Goal: Task Accomplishment & Management: Use online tool/utility

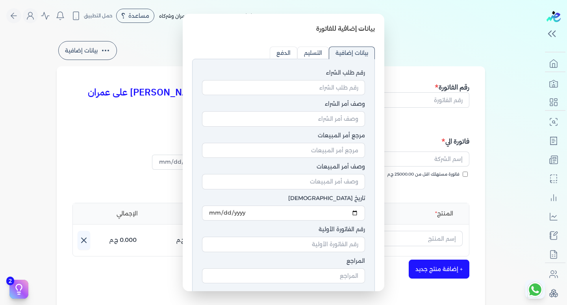
select select "EGP"
select select "B"
select select "EGS"
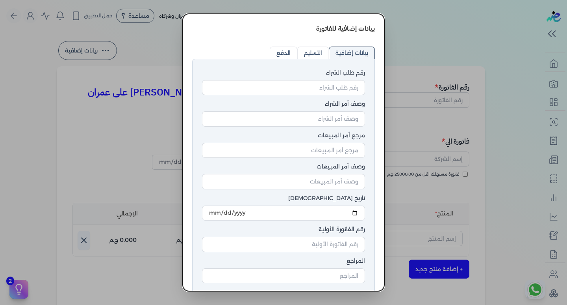
click at [149, 50] on dialog "بيانات إضافية للفاتورة رقم طلب الشراء وصف أمر الشراء مرجع أمر المبيعات وصف أمر …" at bounding box center [283, 152] width 567 height 305
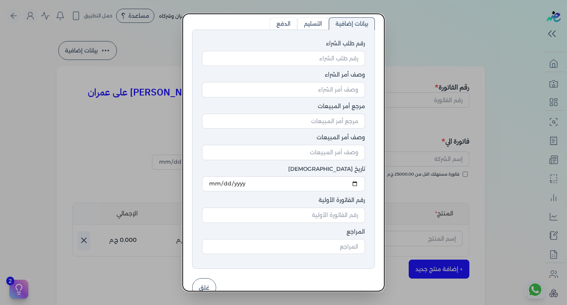
scroll to position [45, 0]
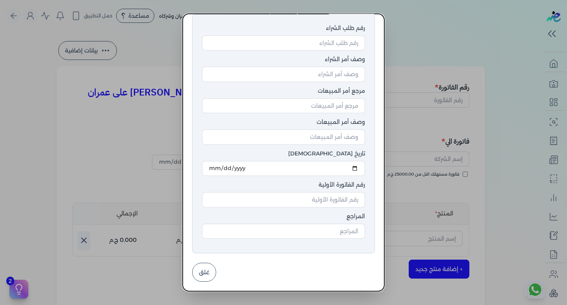
click at [206, 273] on button "غلق" at bounding box center [204, 271] width 24 height 19
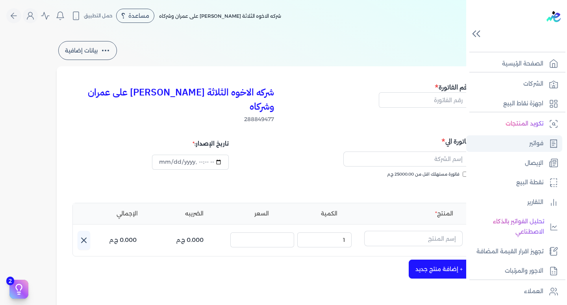
click at [508, 141] on link "فواتير" at bounding box center [515, 143] width 96 height 17
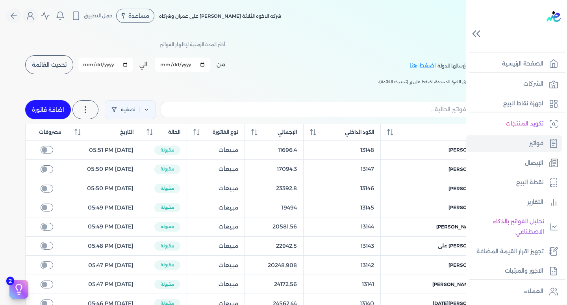
click at [502, 35] on div at bounding box center [519, 26] width 98 height 52
click at [480, 36] on icon at bounding box center [477, 34] width 14 height 14
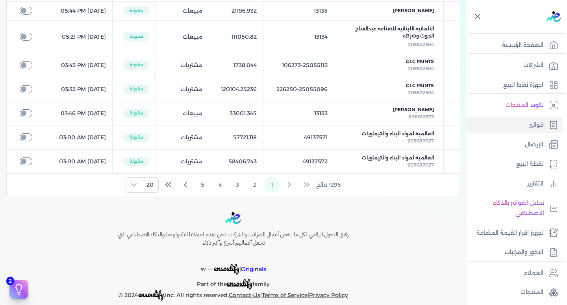
scroll to position [394, 0]
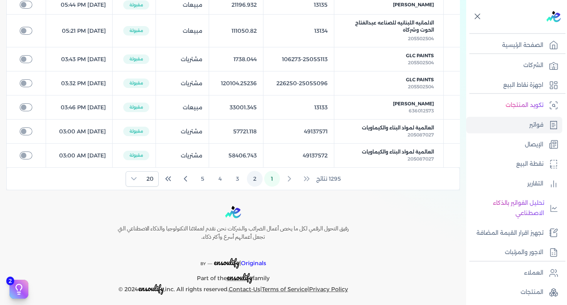
click at [254, 186] on button "2" at bounding box center [255, 179] width 16 height 16
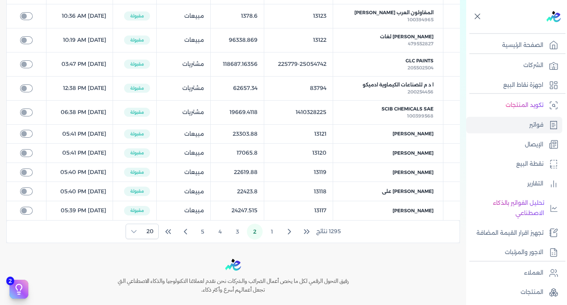
click at [240, 232] on button "3" at bounding box center [238, 231] width 16 height 16
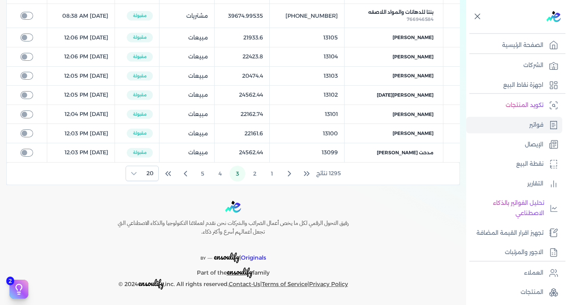
scroll to position [371, 0]
click at [222, 173] on button "4" at bounding box center [220, 174] width 16 height 16
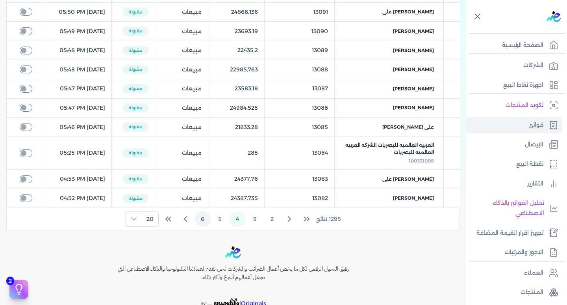
click at [214, 220] on button "5" at bounding box center [220, 219] width 16 height 16
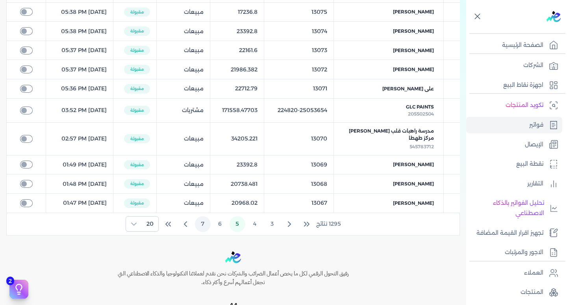
click at [208, 223] on button "7" at bounding box center [203, 224] width 16 height 16
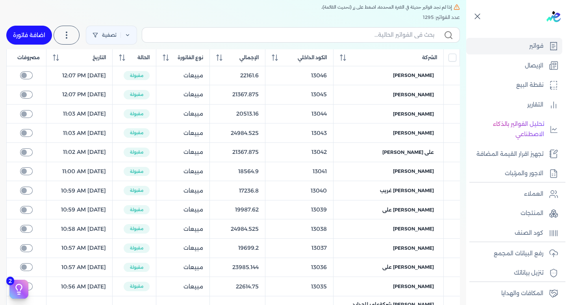
scroll to position [0, 0]
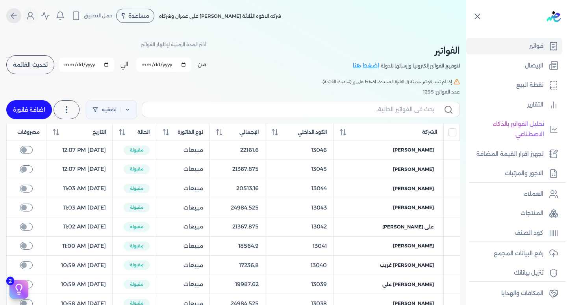
click at [19, 17] on icon "Global" at bounding box center [13, 15] width 9 height 9
select select "EGP"
select select "B"
select select "EGS"
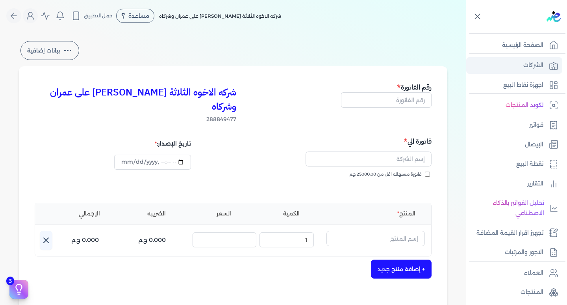
click at [534, 72] on link "الشركات" at bounding box center [515, 65] width 96 height 17
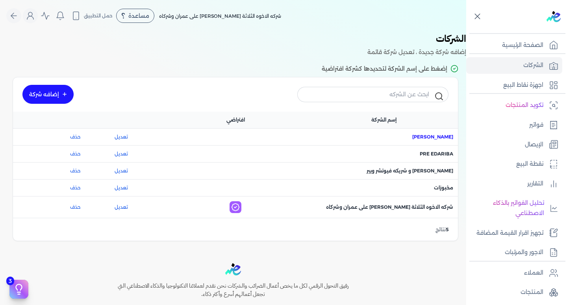
click at [435, 138] on span "اسم الشركة : ماجد محمد عبدالعزيز علي" at bounding box center [433, 136] width 41 height 7
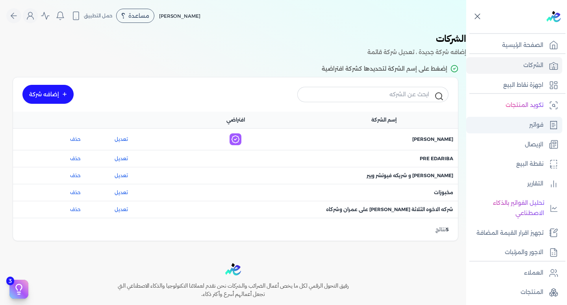
click at [556, 121] on icon at bounding box center [554, 125] width 6 height 8
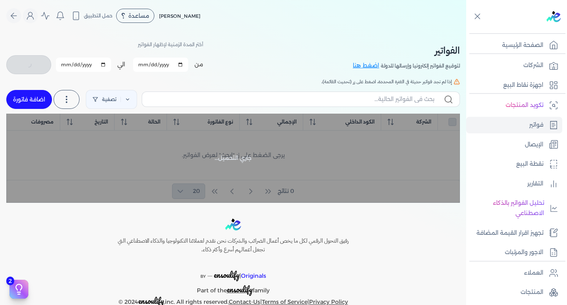
checkbox input "false"
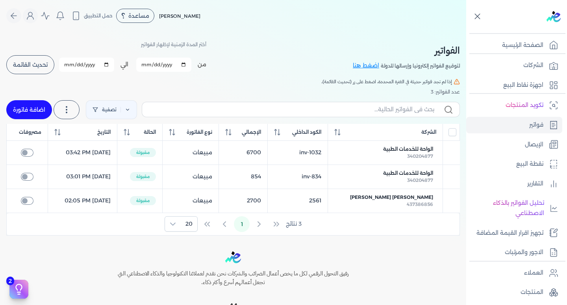
click at [474, 16] on icon at bounding box center [478, 16] width 10 height 10
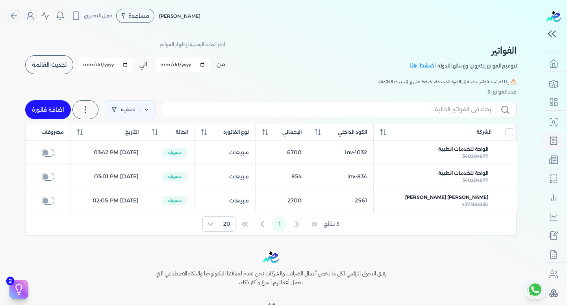
click at [444, 39] on div "الفواتير لتوقيع الفواتير إلكترونيا وإرسالها للدولة اضغط هنا أختر المدة الزمنية …" at bounding box center [271, 134] width 504 height 204
